Goal: Task Accomplishment & Management: Manage account settings

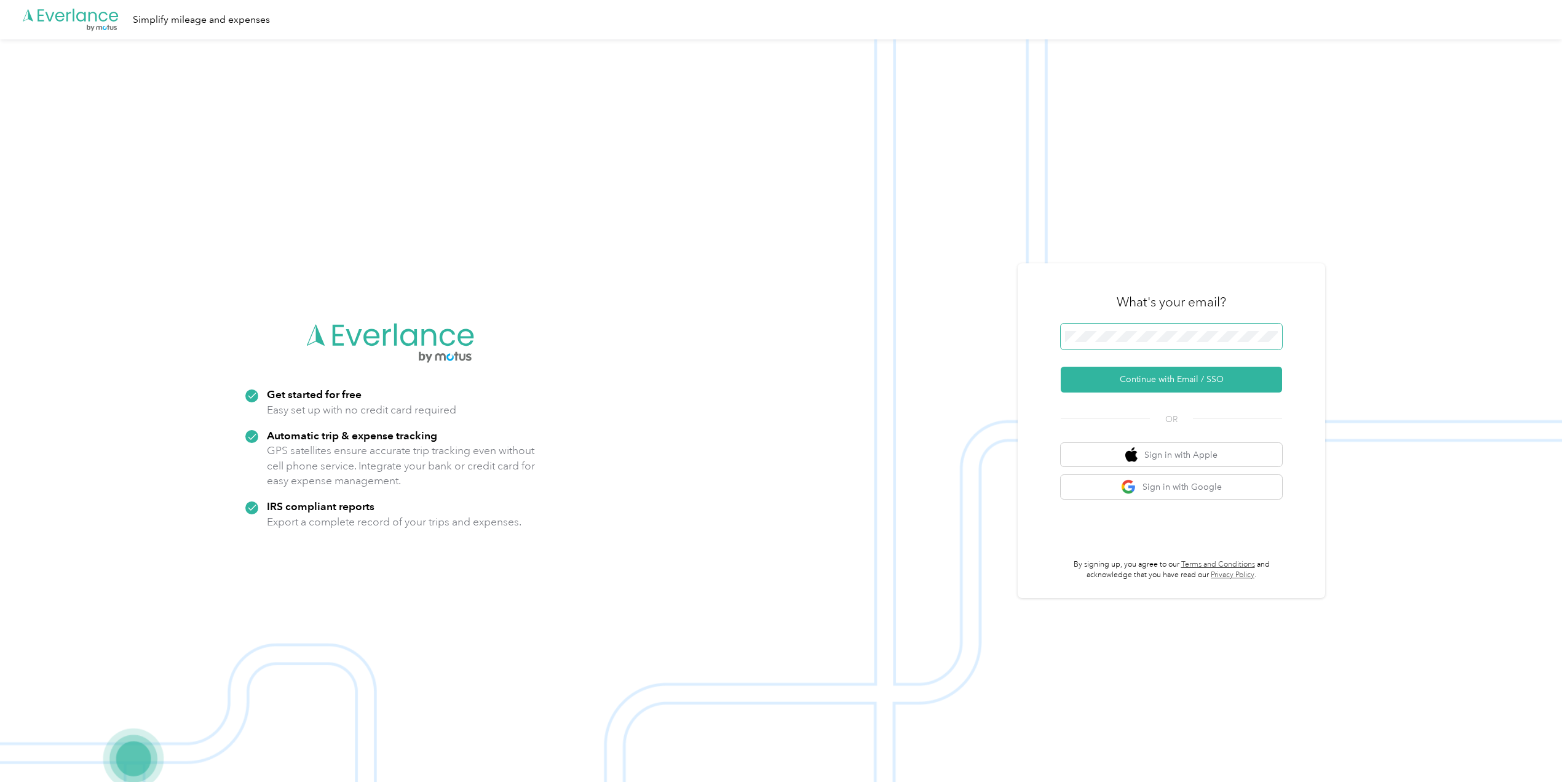
drag, startPoint x: 1163, startPoint y: 354, endPoint x: 1161, endPoint y: 342, distance: 12.2
click at [1162, 351] on div at bounding box center [1171, 339] width 221 height 30
click at [1150, 377] on button "Continue with Email / SSO" at bounding box center [1171, 379] width 221 height 26
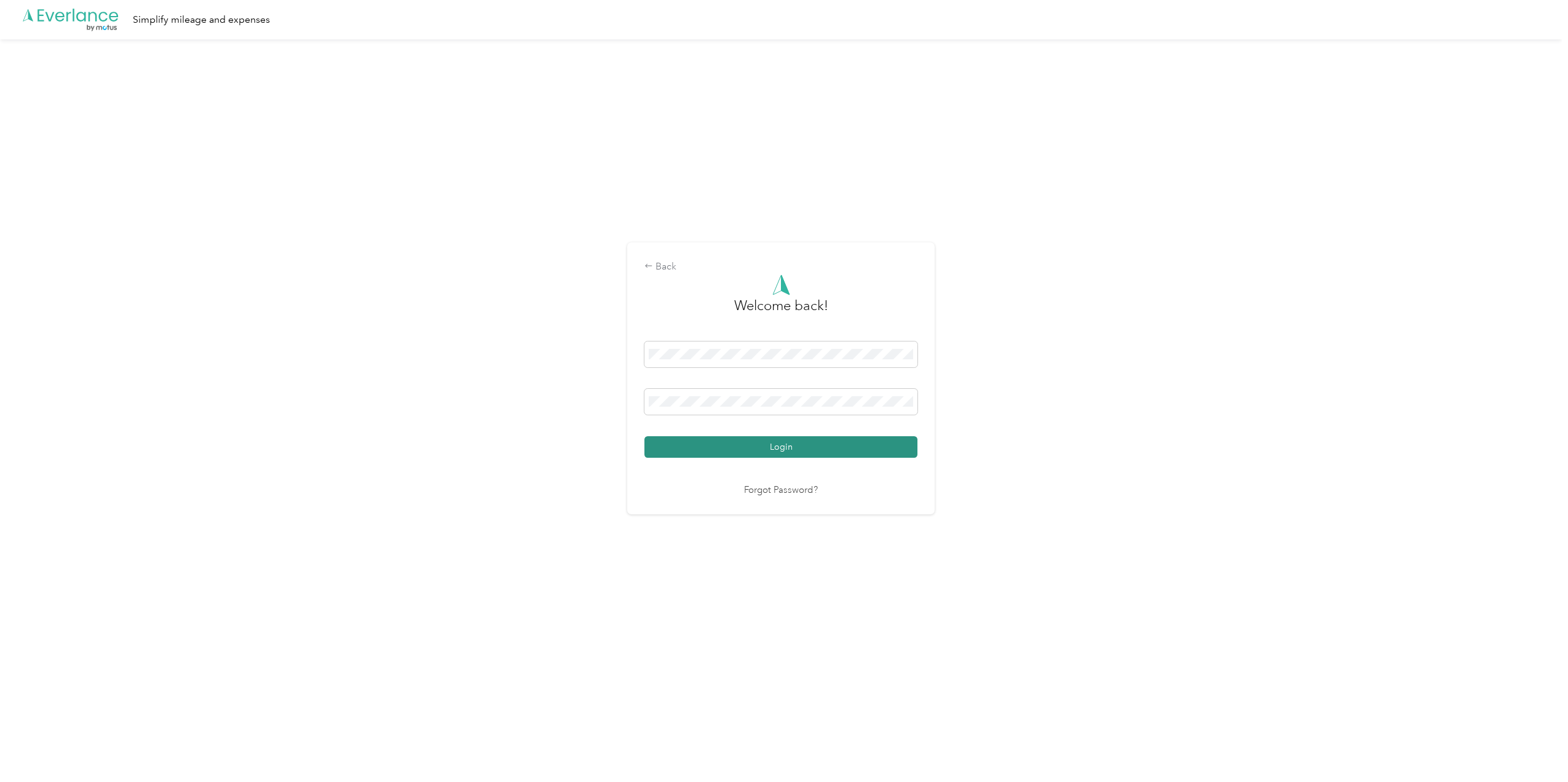
click at [756, 449] on button "Login" at bounding box center [781, 447] width 273 height 22
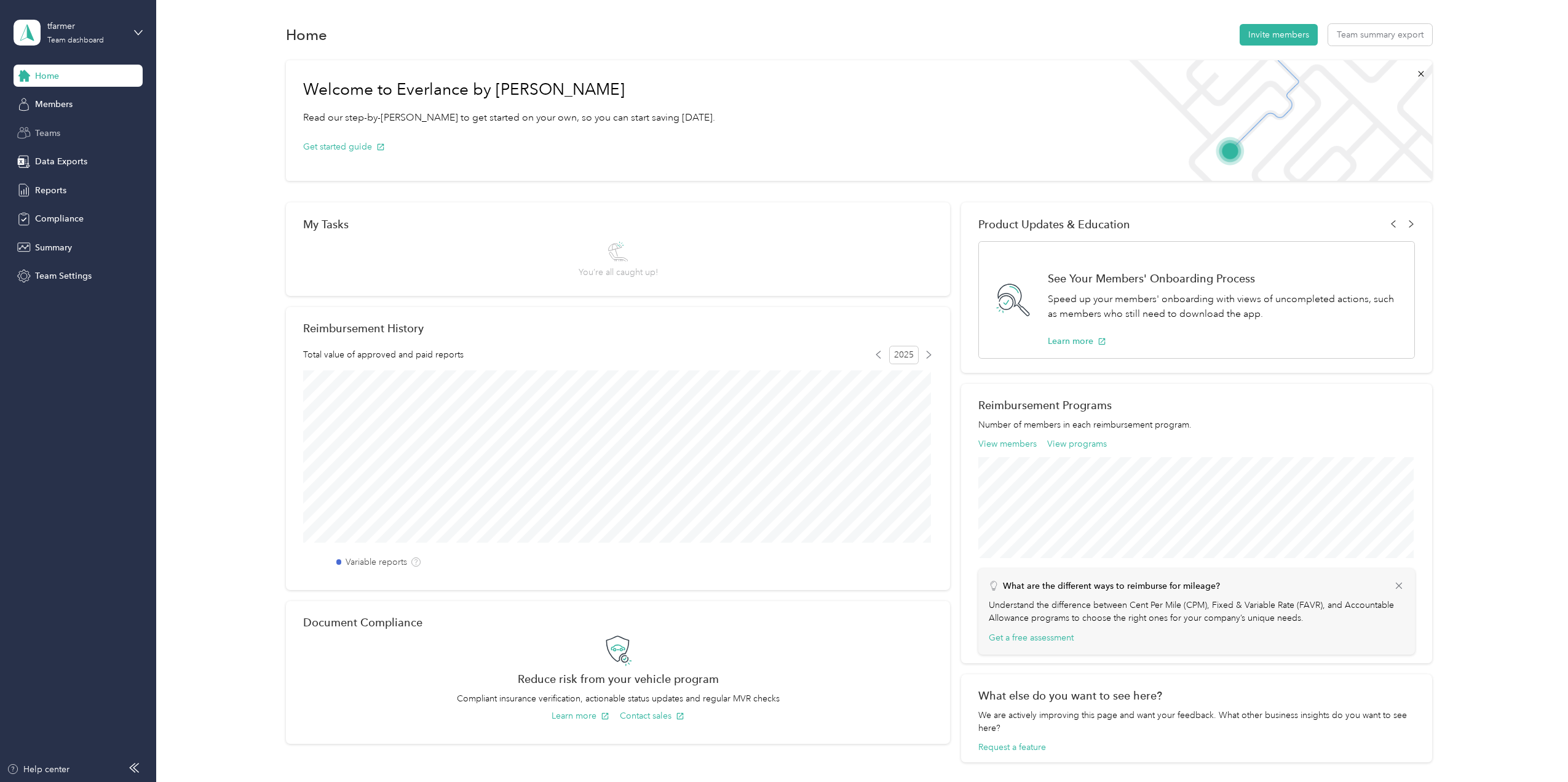
click at [47, 129] on span "Teams" at bounding box center [47, 133] width 25 height 13
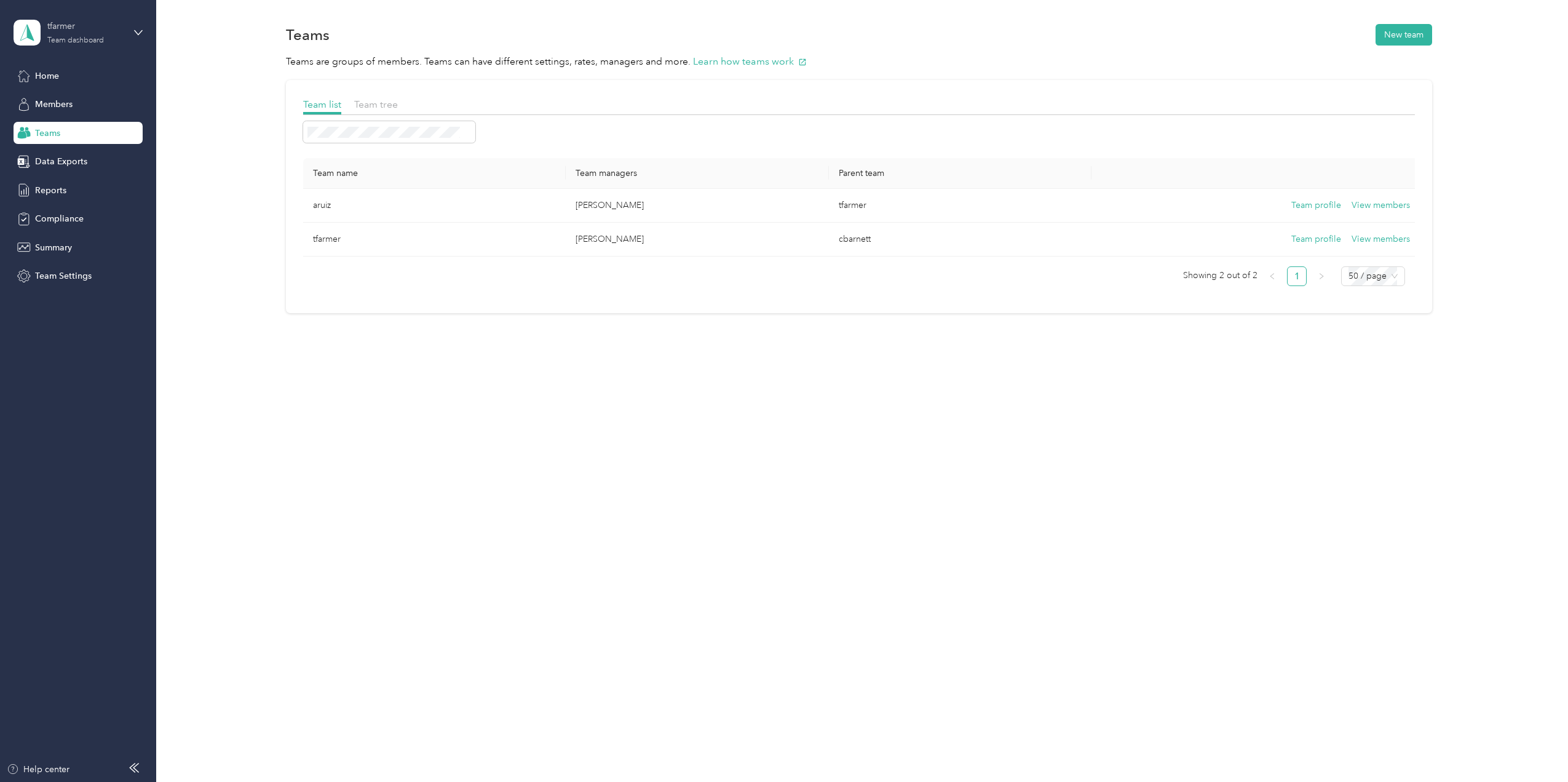
click at [82, 27] on div "tfarmer" at bounding box center [86, 27] width 76 height 13
click at [372, 105] on span "Team tree" at bounding box center [376, 104] width 44 height 12
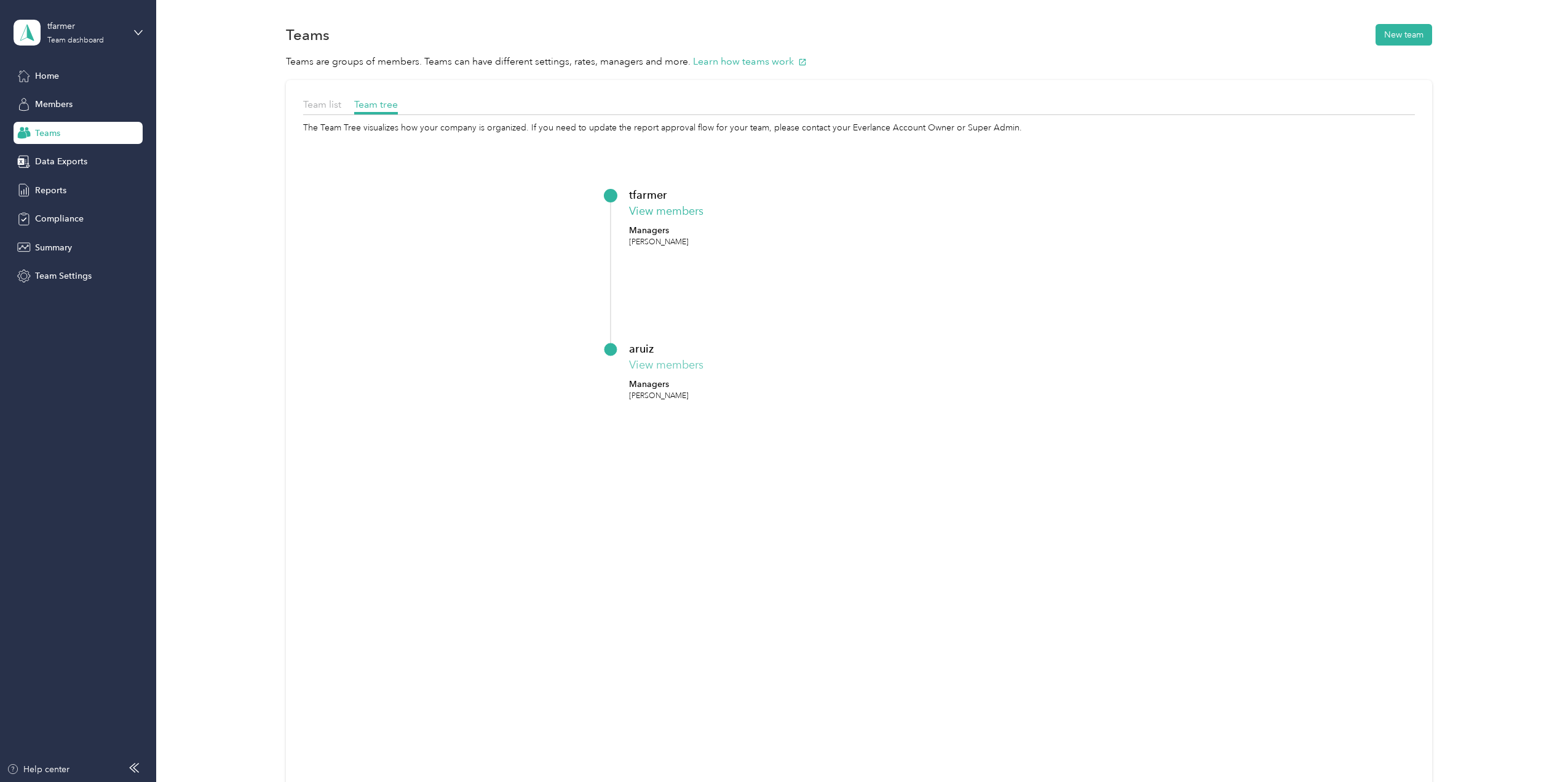
click at [651, 367] on button "View members" at bounding box center [666, 365] width 74 height 17
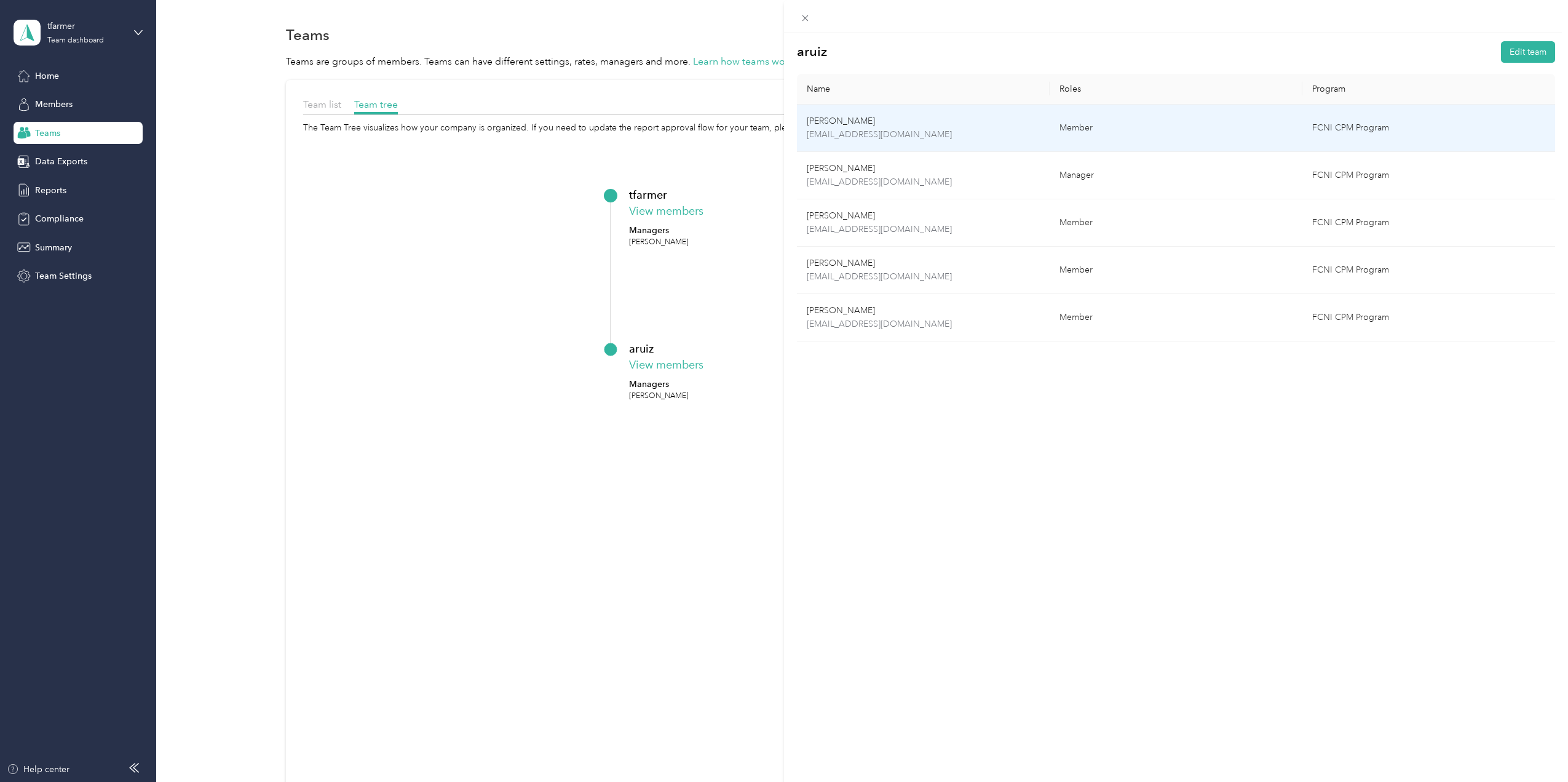
click at [849, 131] on p "[EMAIL_ADDRESS][DOMAIN_NAME]" at bounding box center [923, 135] width 233 height 13
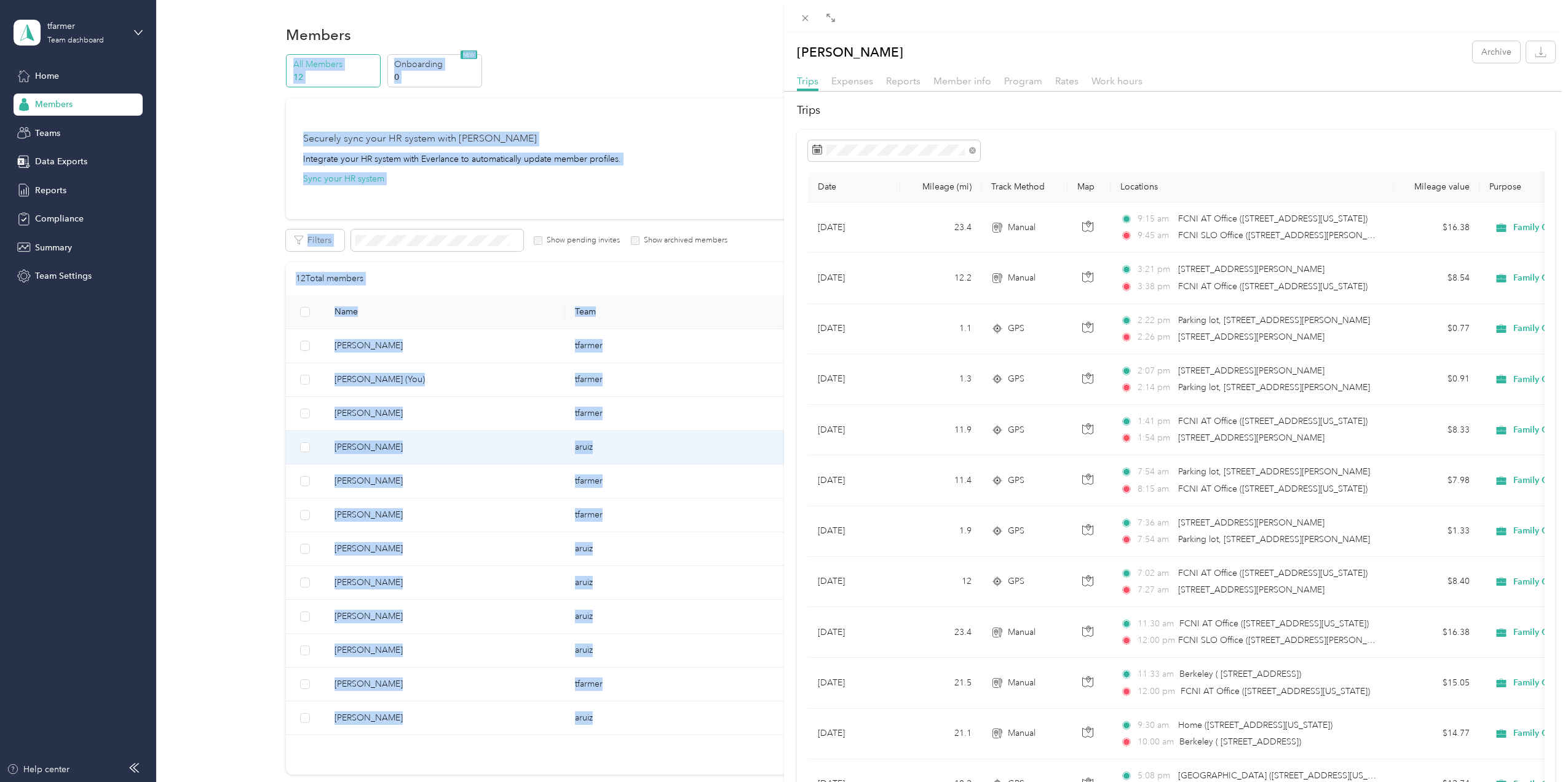
drag, startPoint x: 929, startPoint y: 15, endPoint x: 545, endPoint y: -18, distance: 385.4
click at [545, 0] on html "tfarmer Team dashboard Home Members Teams Data Exports Reports Compliance Summa…" at bounding box center [781, 391] width 1562 height 782
click at [831, 17] on icon at bounding box center [831, 18] width 10 height 10
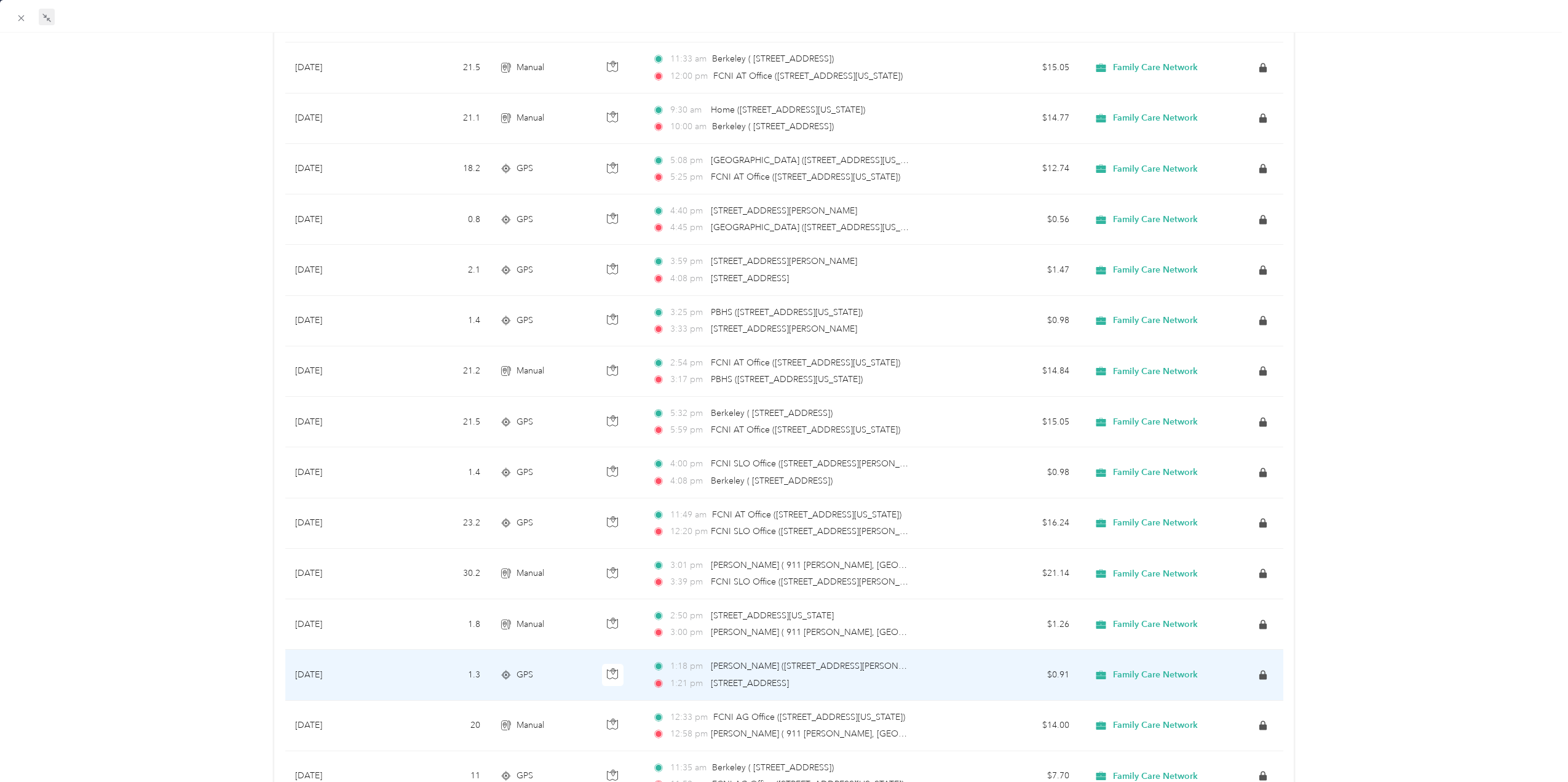
scroll to position [785, 0]
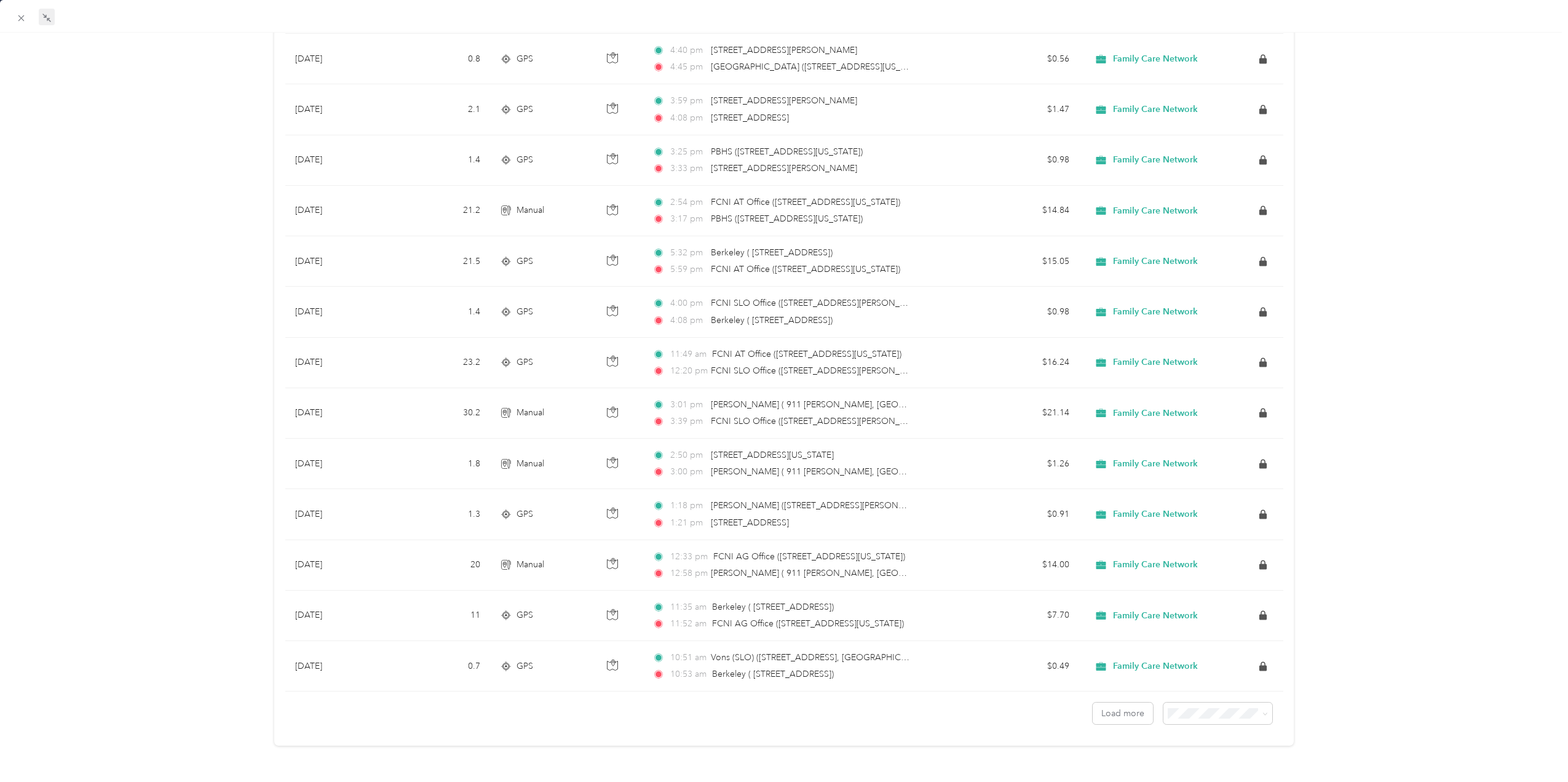
click at [1195, 751] on li "50 per load" at bounding box center [1210, 745] width 109 height 22
